Goal: Task Accomplishment & Management: Use online tool/utility

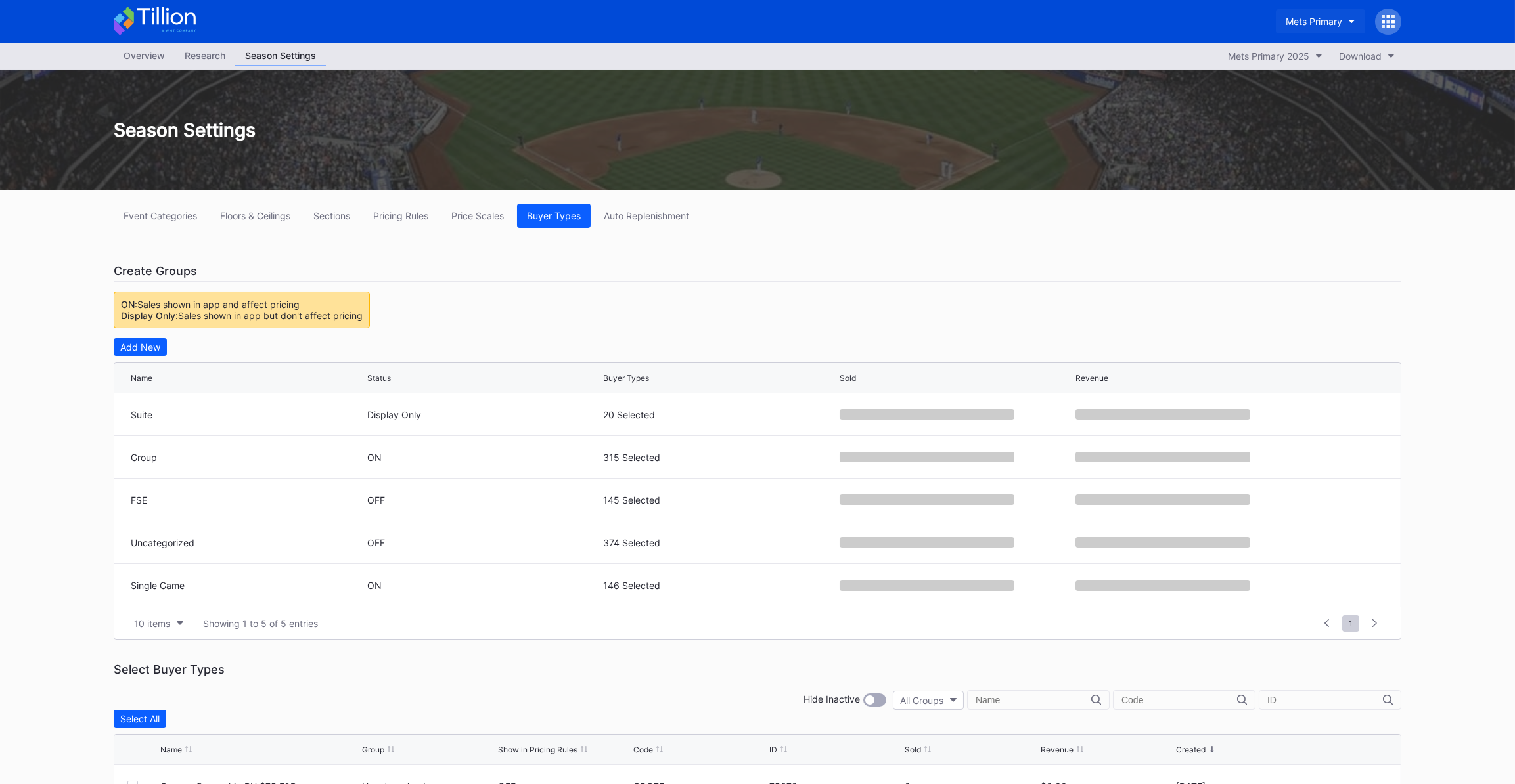
click at [1317, 26] on div "Mets Primary" at bounding box center [1313, 21] width 56 height 11
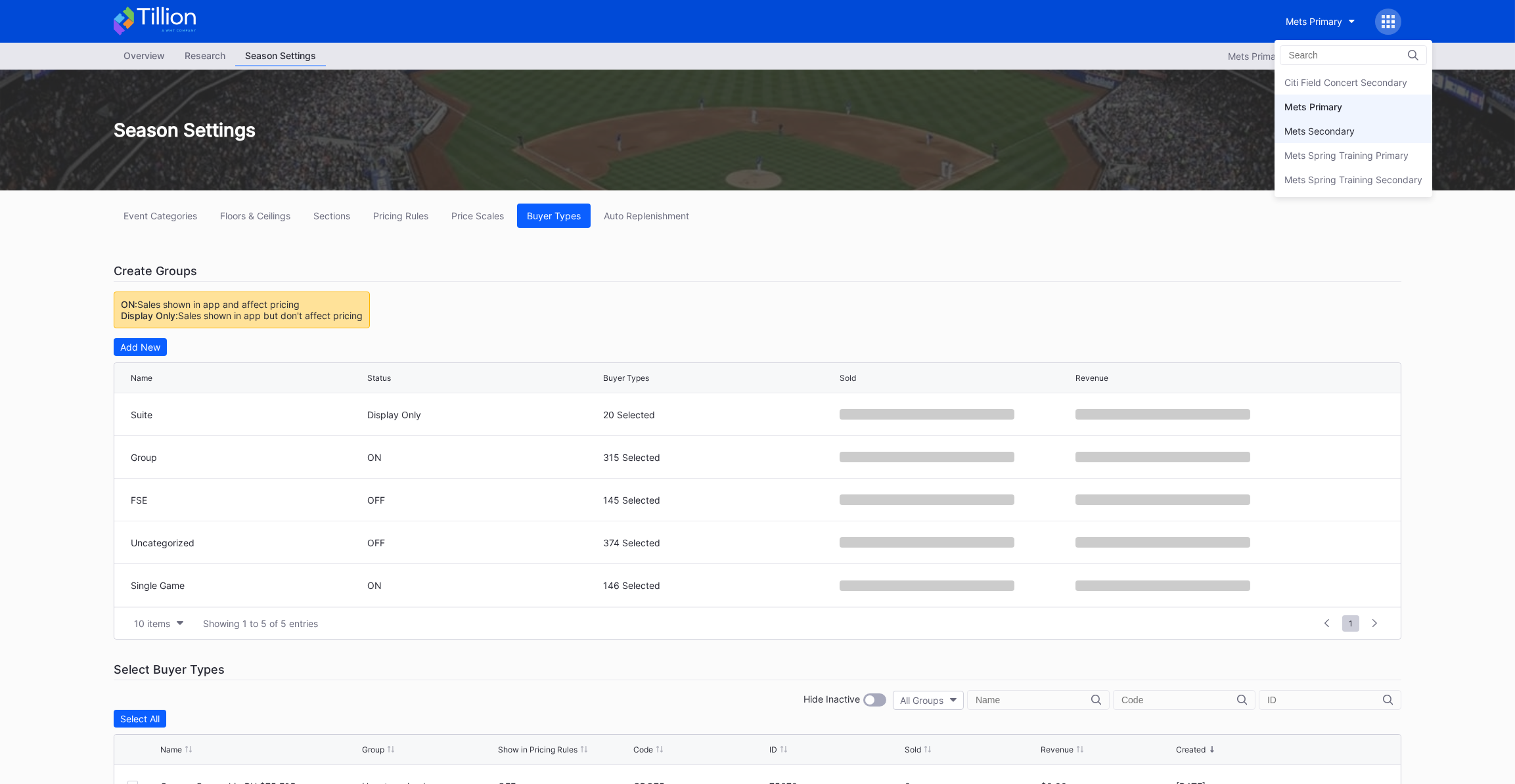
click at [1314, 134] on div "Mets Secondary" at bounding box center [1319, 130] width 70 height 11
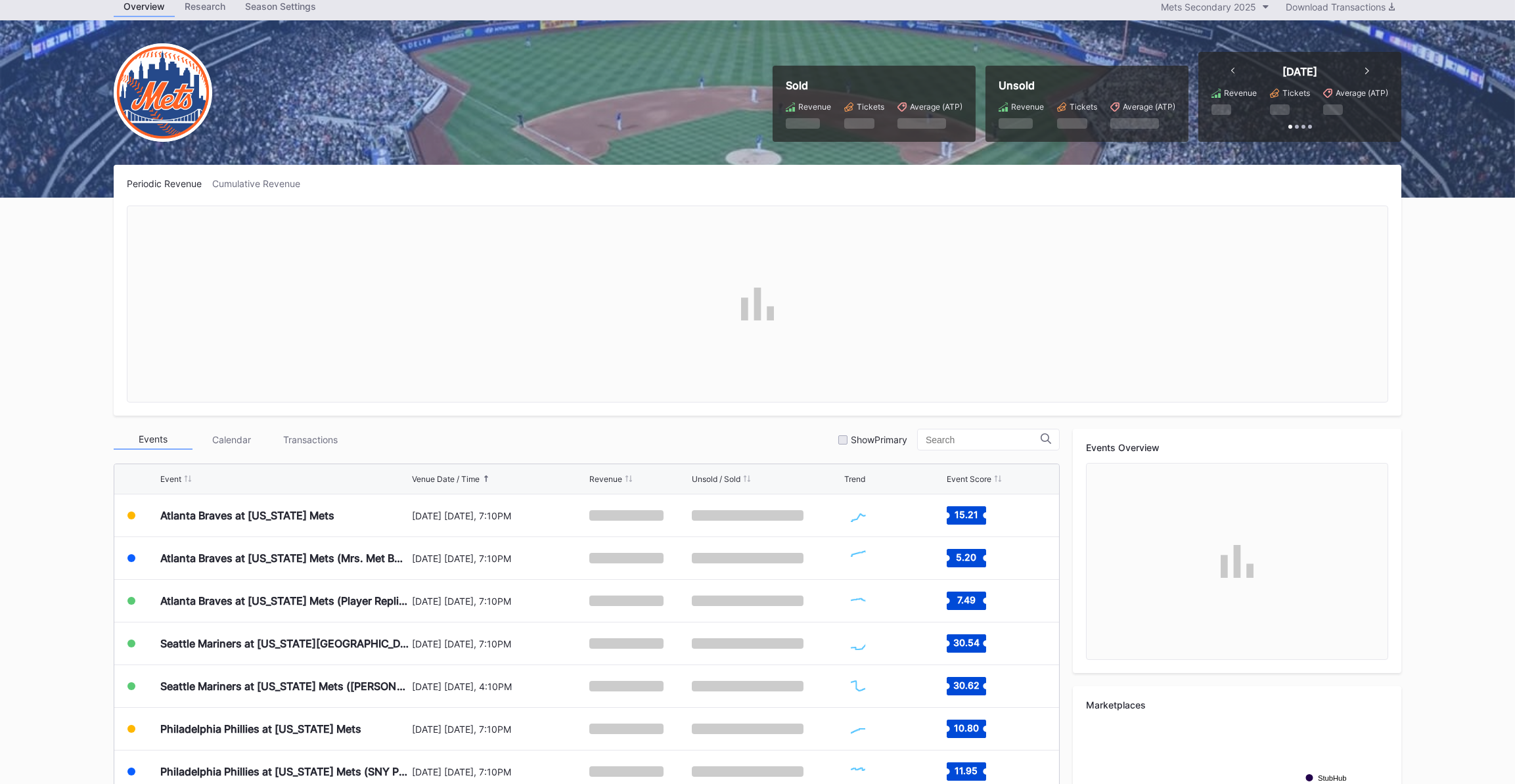
scroll to position [119, 0]
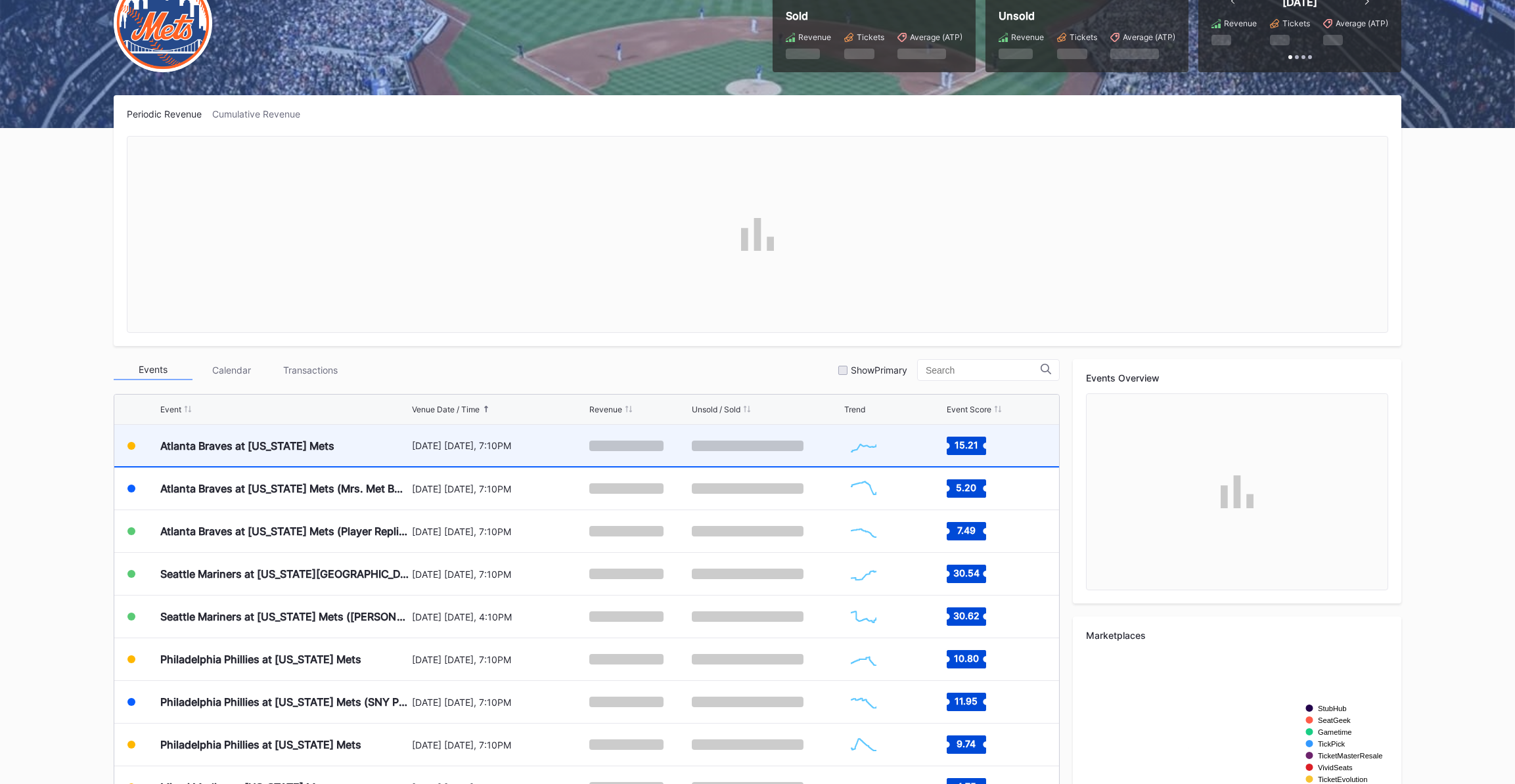
click at [358, 449] on div "Atlanta Braves at [US_STATE] Mets" at bounding box center [284, 445] width 248 height 41
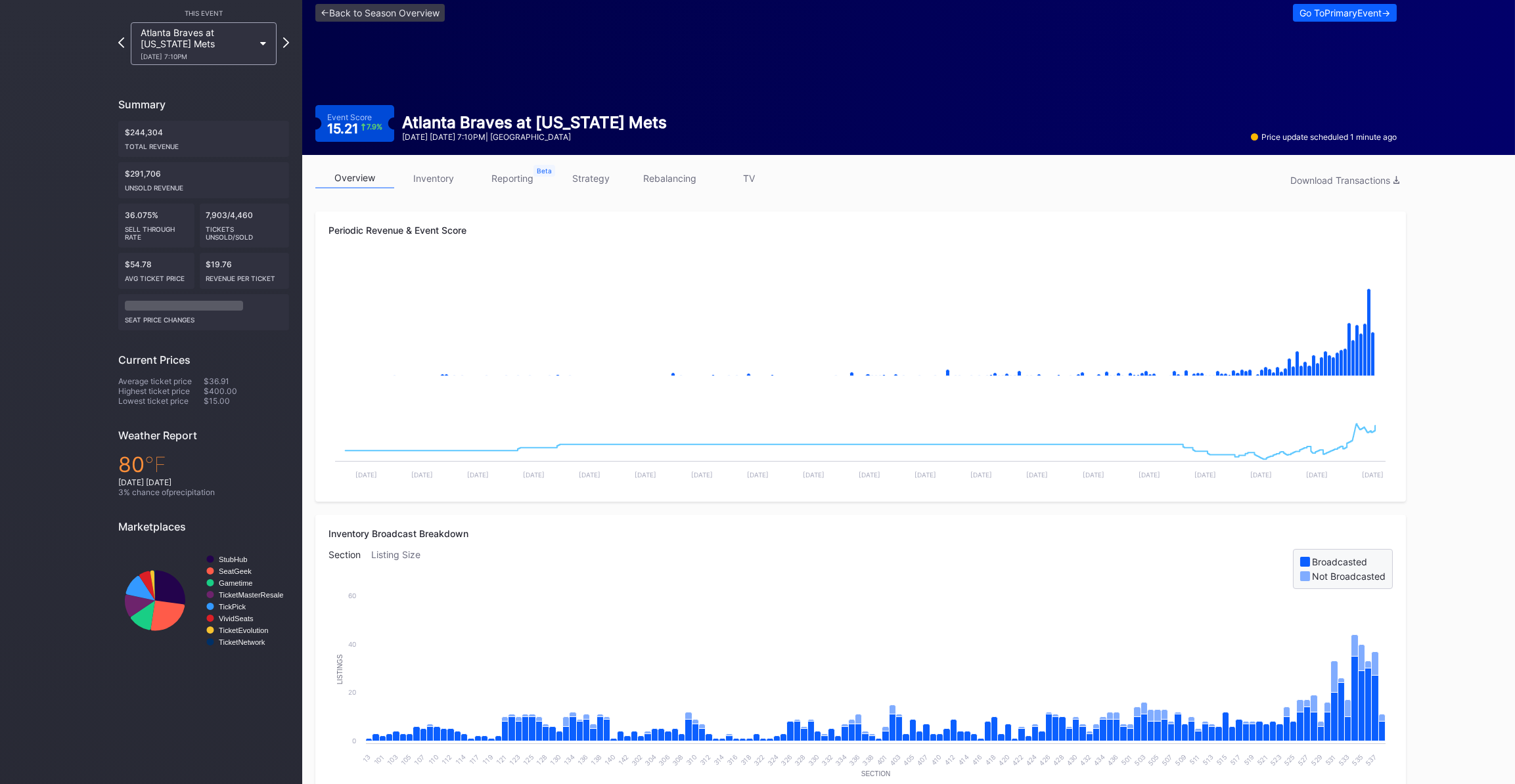
scroll to position [119, 0]
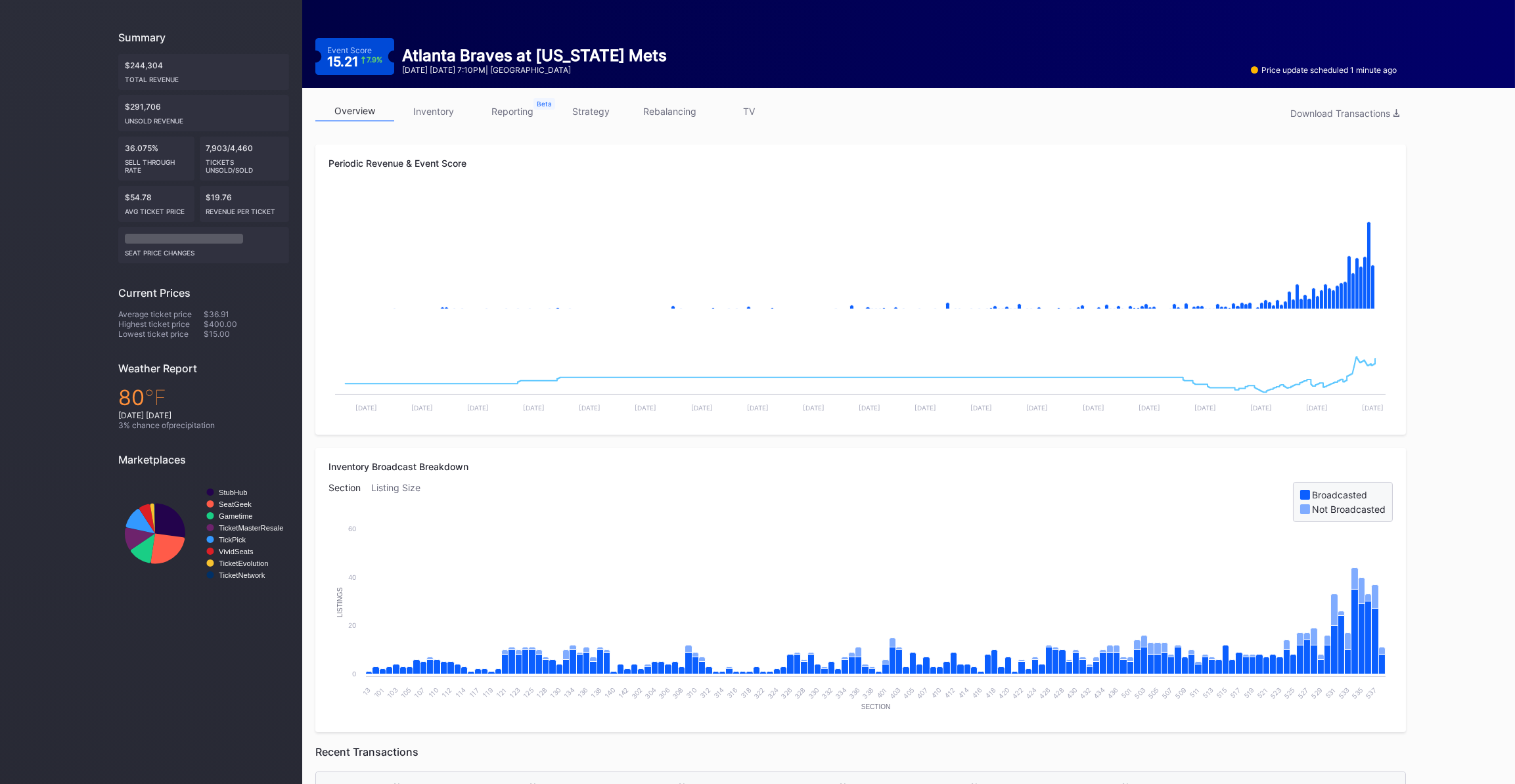
click at [751, 106] on link "TV" at bounding box center [748, 111] width 79 height 20
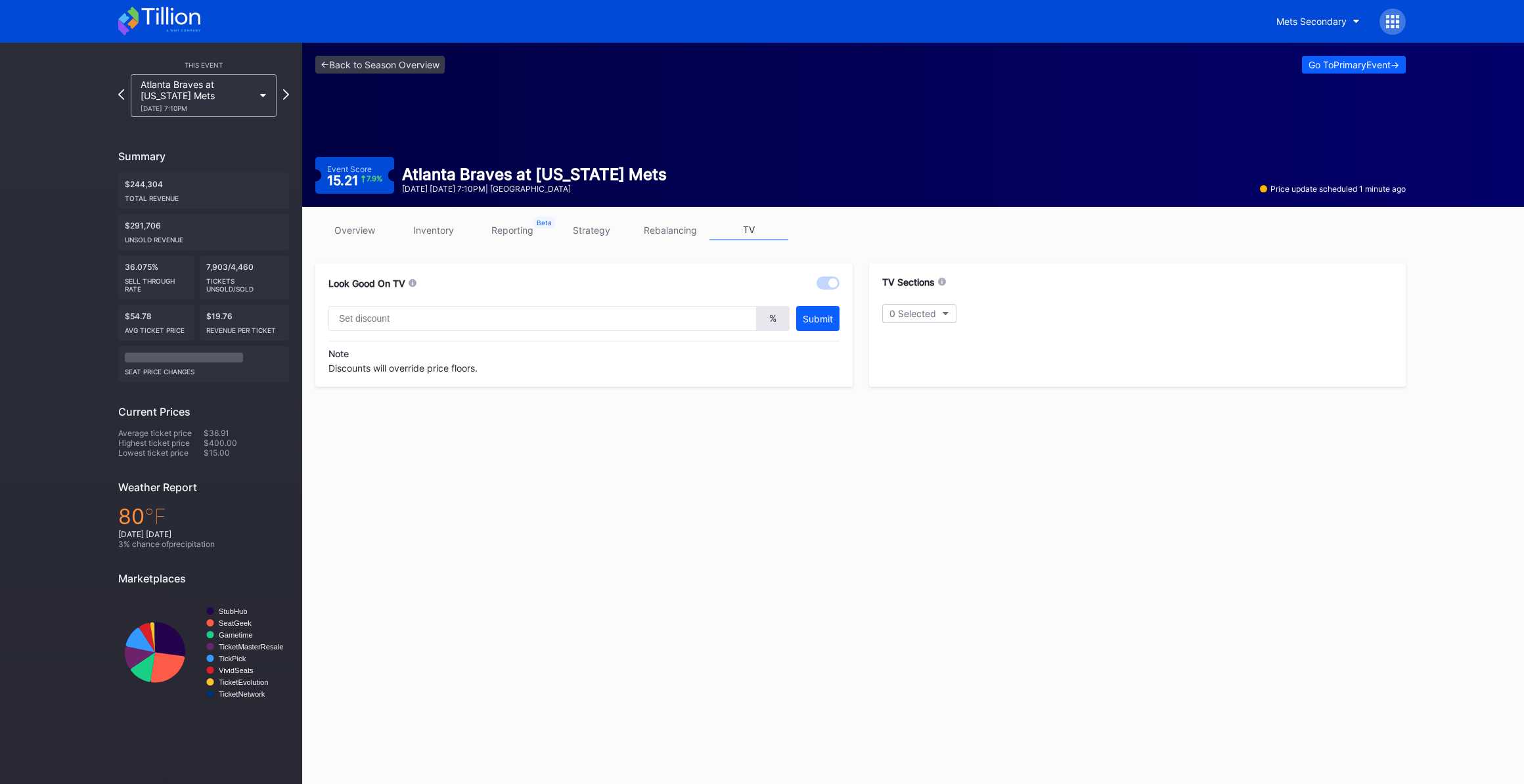
type input "20"
click at [914, 338] on div "109" at bounding box center [901, 338] width 39 height 16
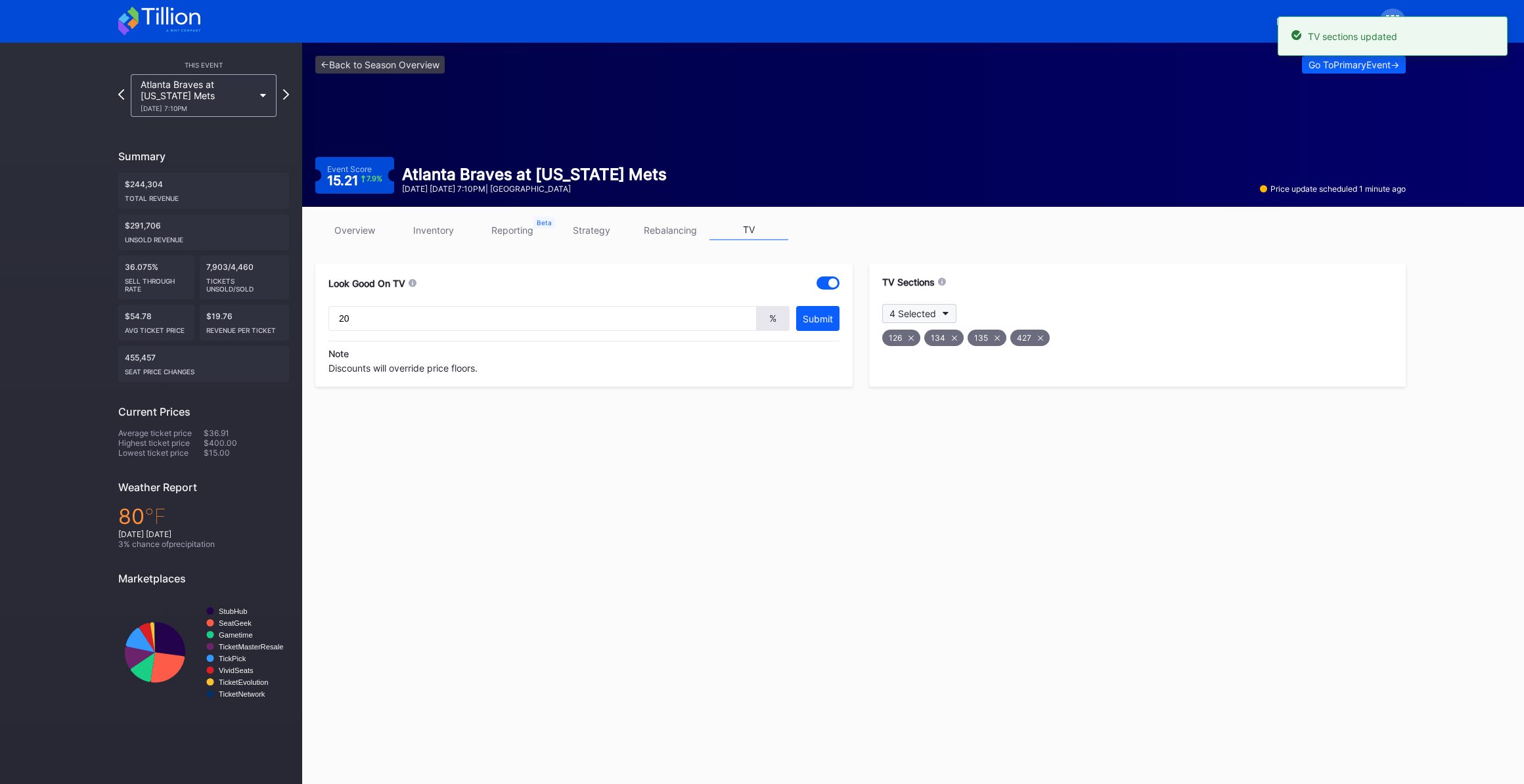
click at [917, 311] on div "4 Selected" at bounding box center [912, 313] width 47 height 11
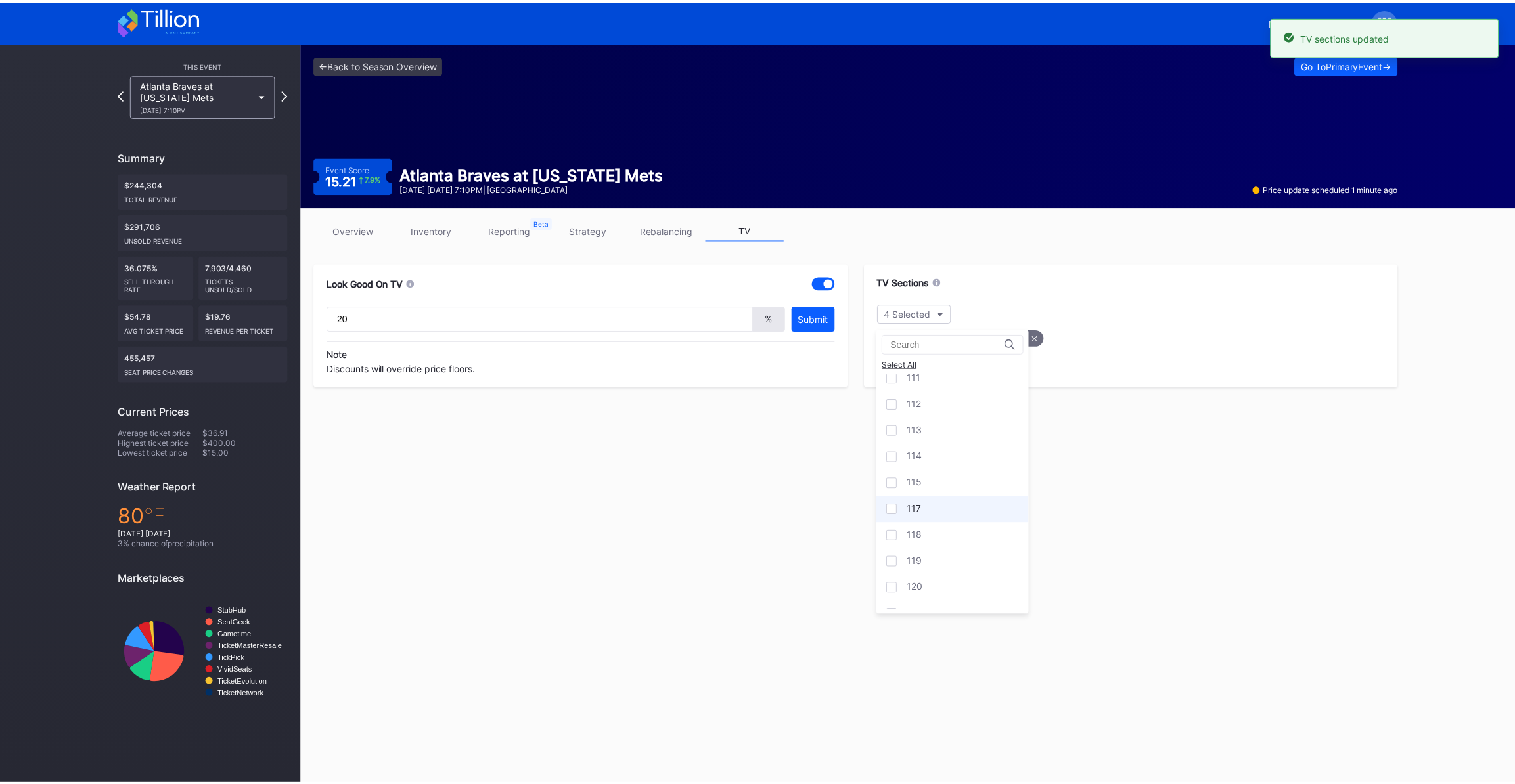
scroll to position [477, 0]
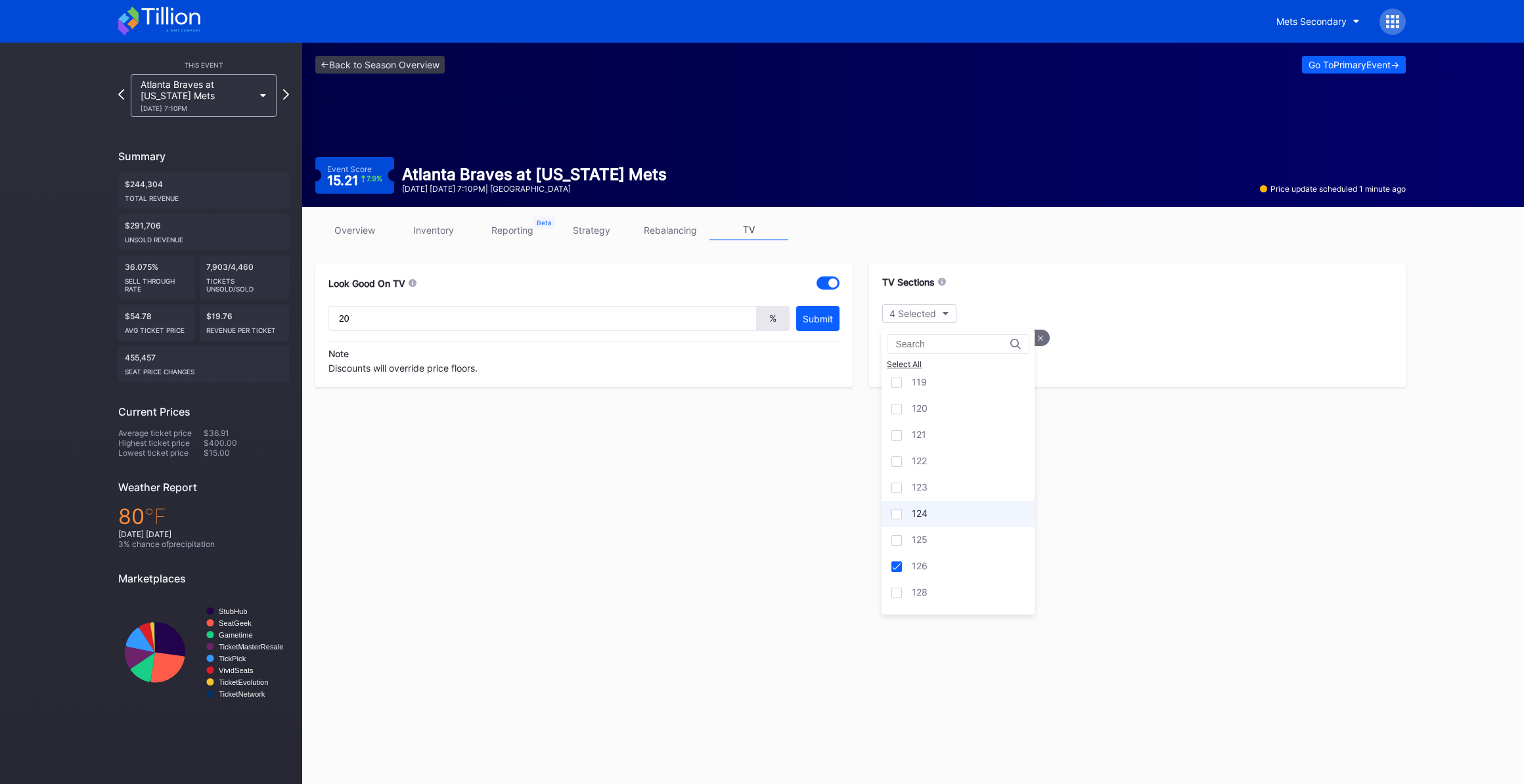
click at [945, 518] on div "124" at bounding box center [957, 514] width 153 height 26
click at [444, 224] on link "inventory" at bounding box center [433, 230] width 79 height 20
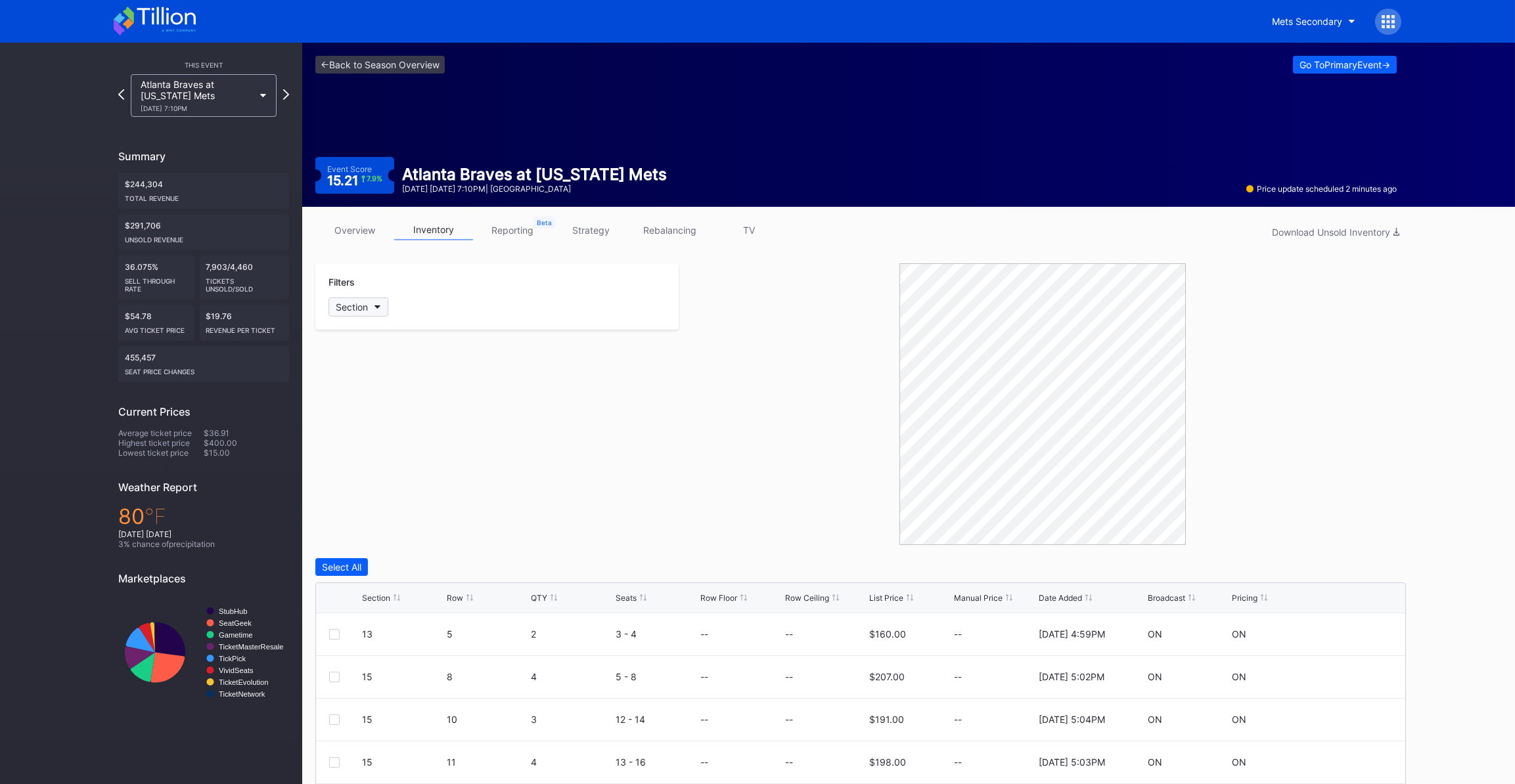
click at [361, 310] on div "Section" at bounding box center [352, 306] width 32 height 11
click at [359, 298] on button "Section" at bounding box center [358, 307] width 60 height 19
click at [1302, 28] on button "Mets Secondary" at bounding box center [1313, 21] width 103 height 24
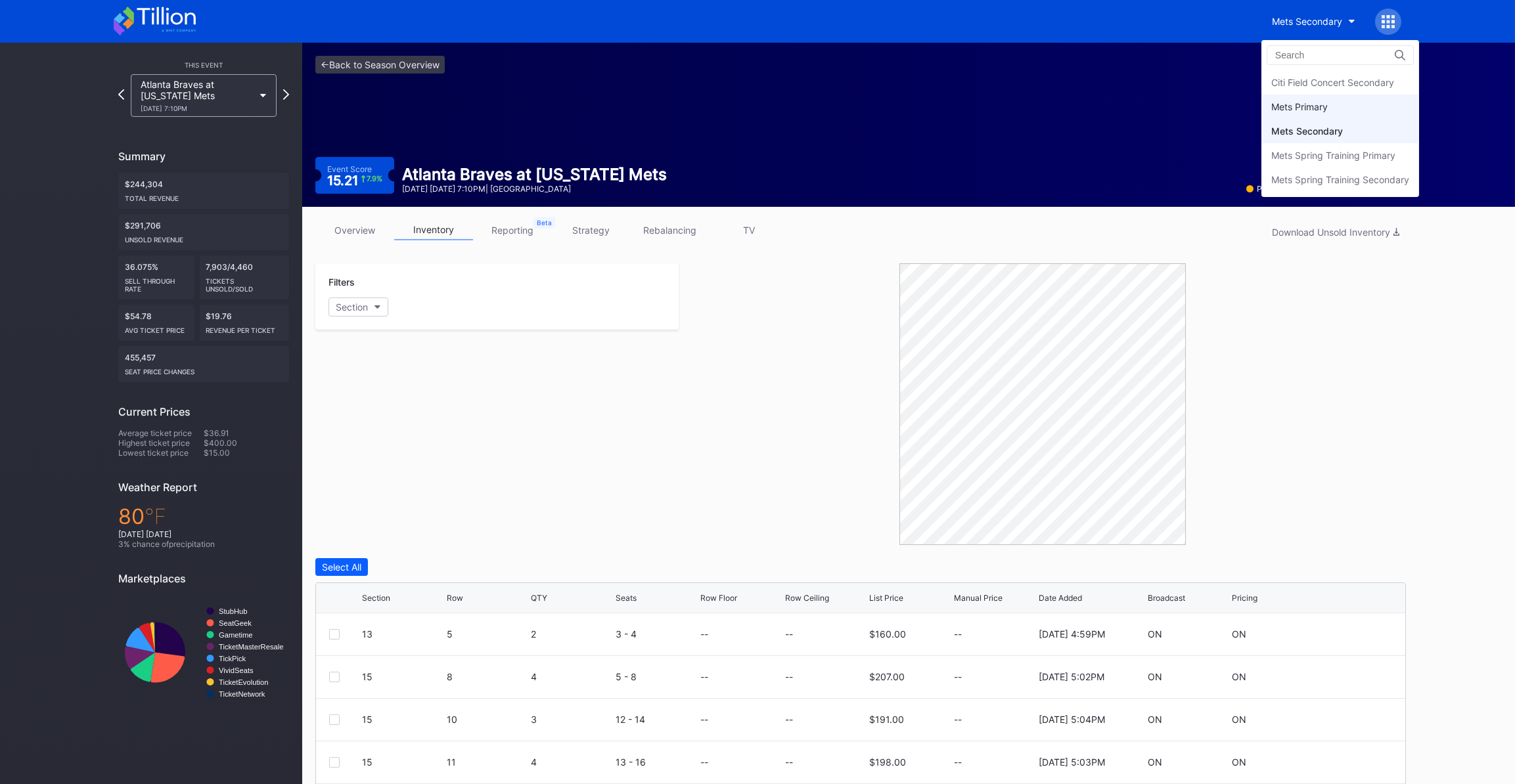
click at [1312, 112] on div "Mets Primary" at bounding box center [1340, 107] width 158 height 24
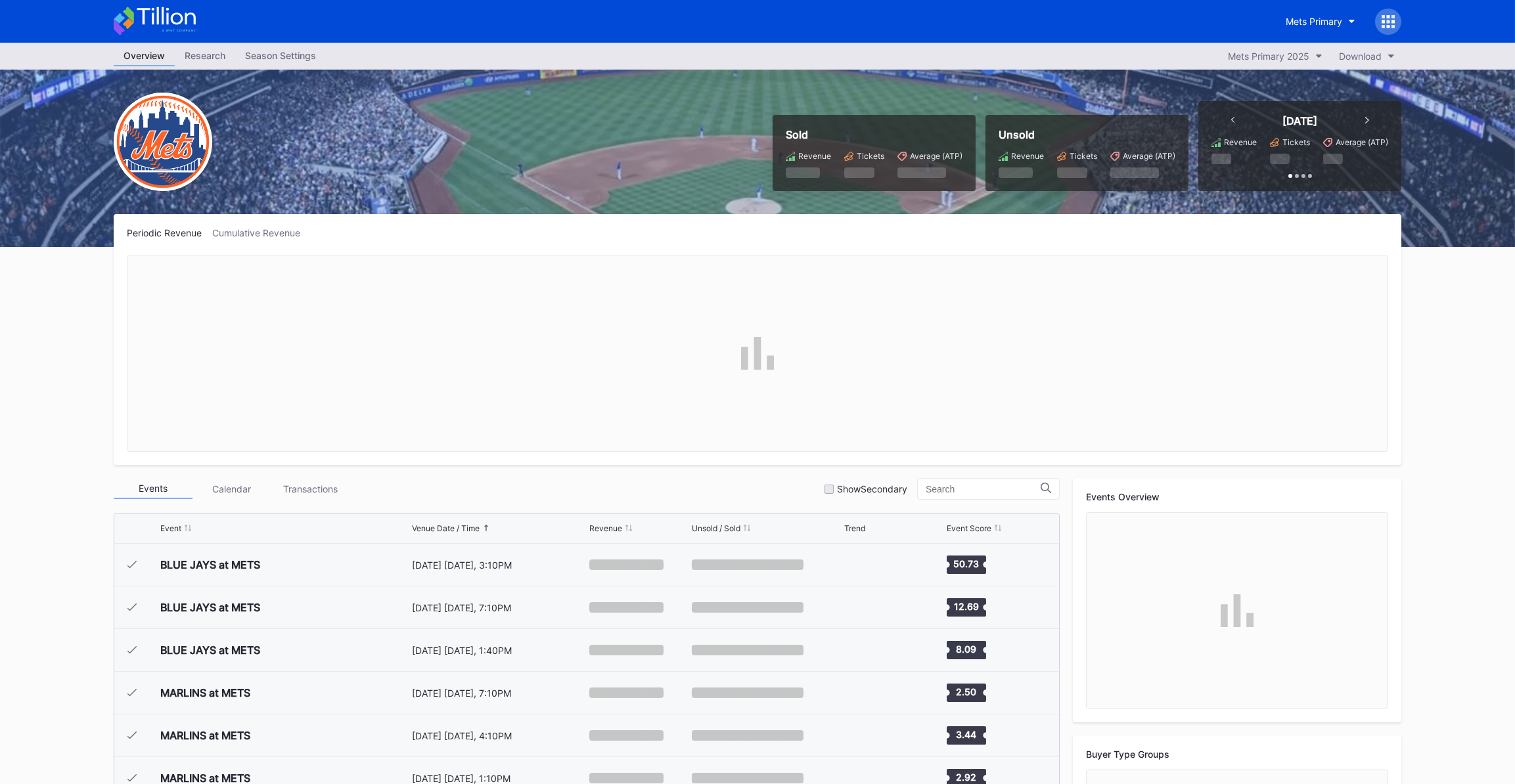
scroll to position [2519, 0]
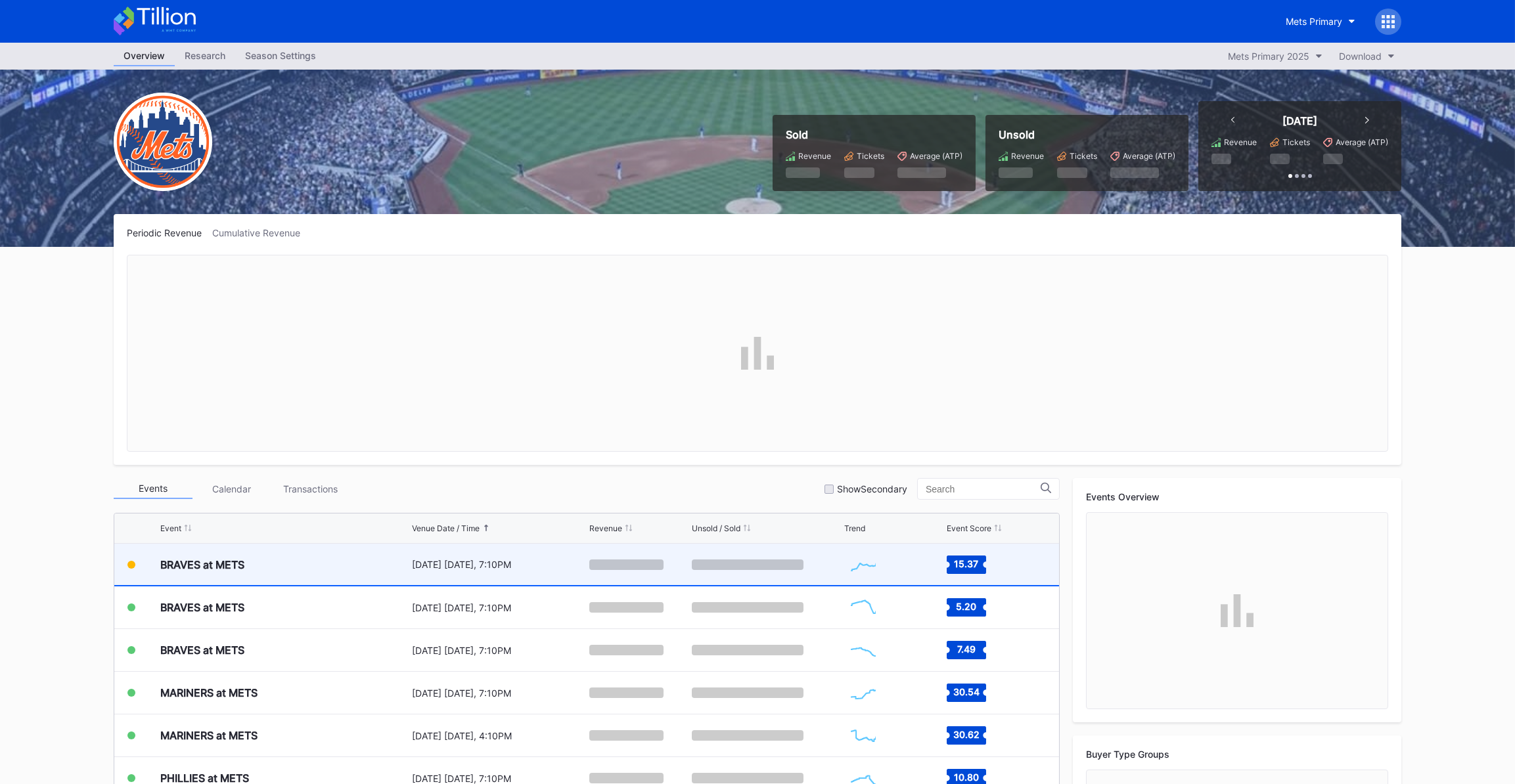
click at [392, 552] on div "BRAVES at METS" at bounding box center [284, 564] width 248 height 41
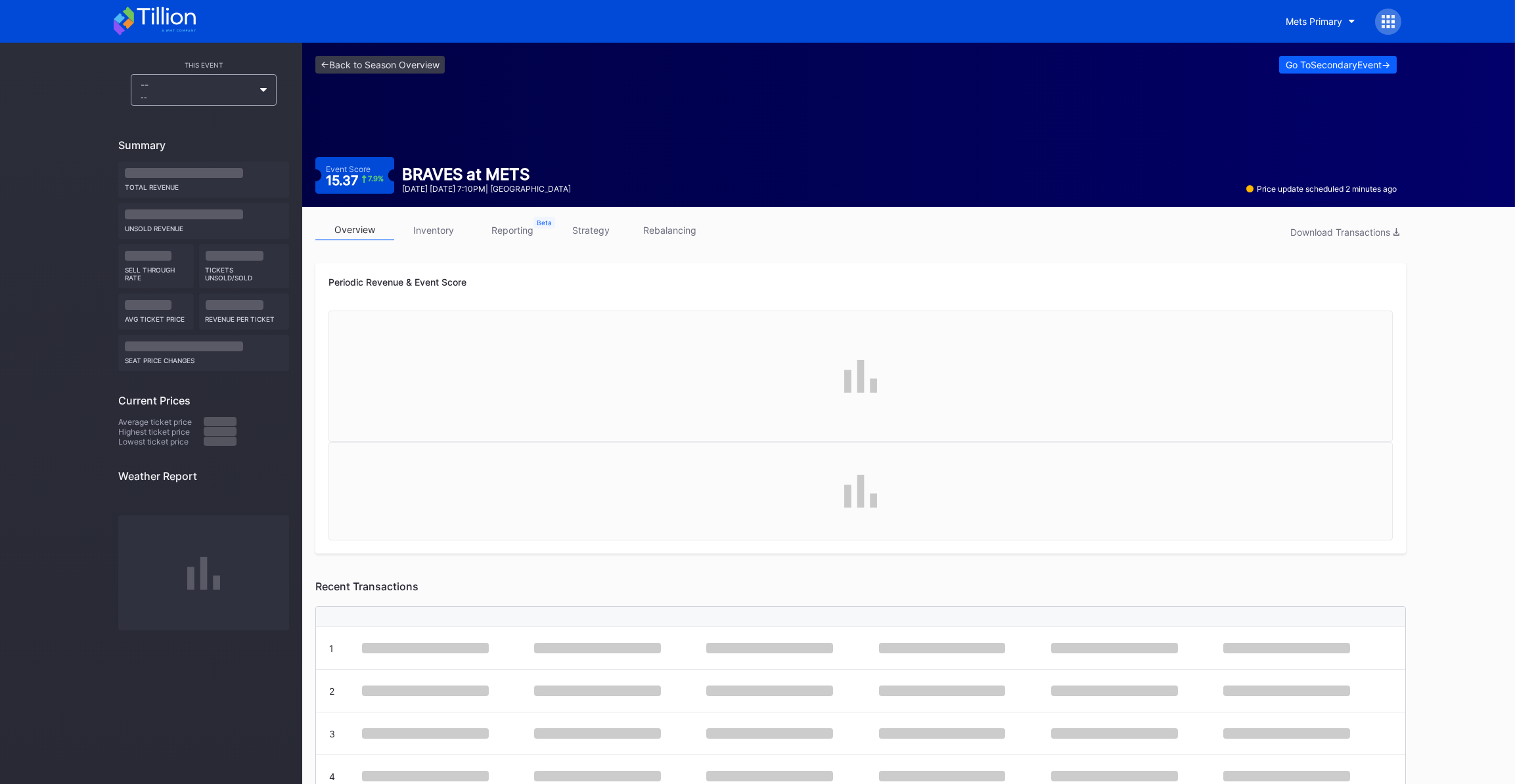
click at [667, 234] on link "rebalancing" at bounding box center [670, 230] width 79 height 20
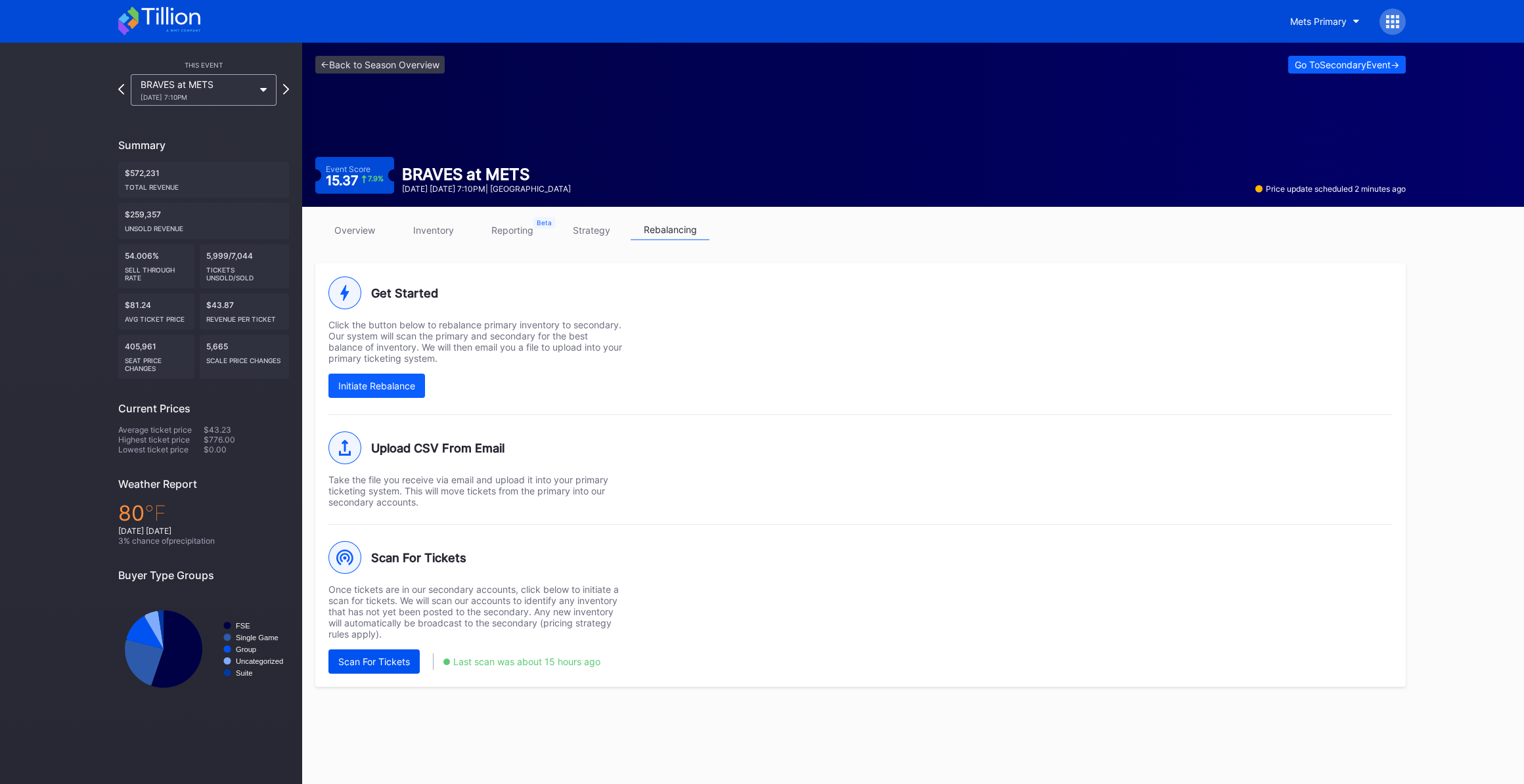
click at [384, 665] on div "Scan For Tickets" at bounding box center [374, 661] width 72 height 11
